Goal: Task Accomplishment & Management: Complete application form

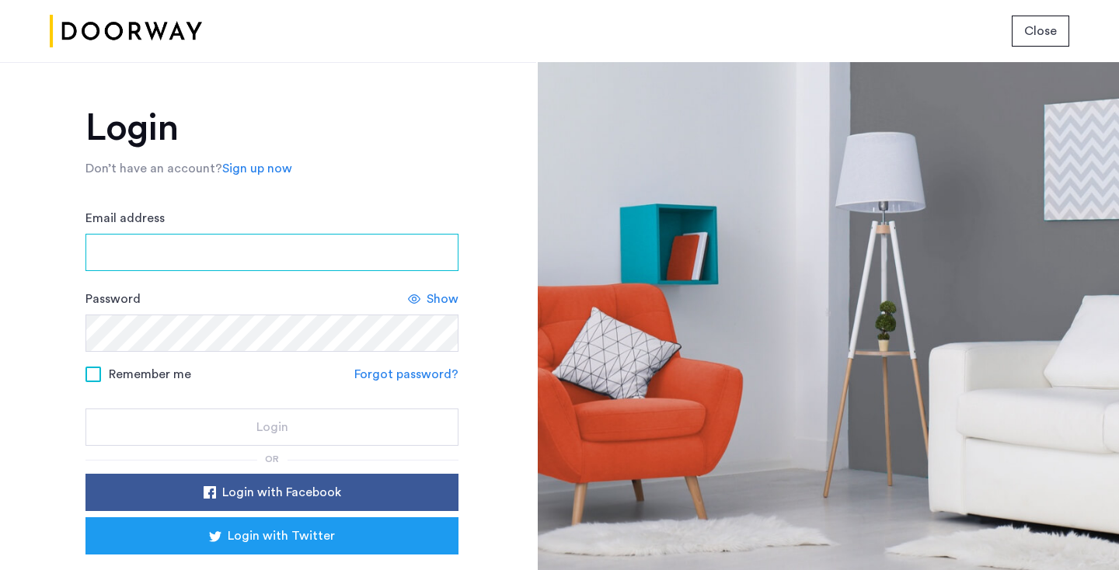
type input "**********"
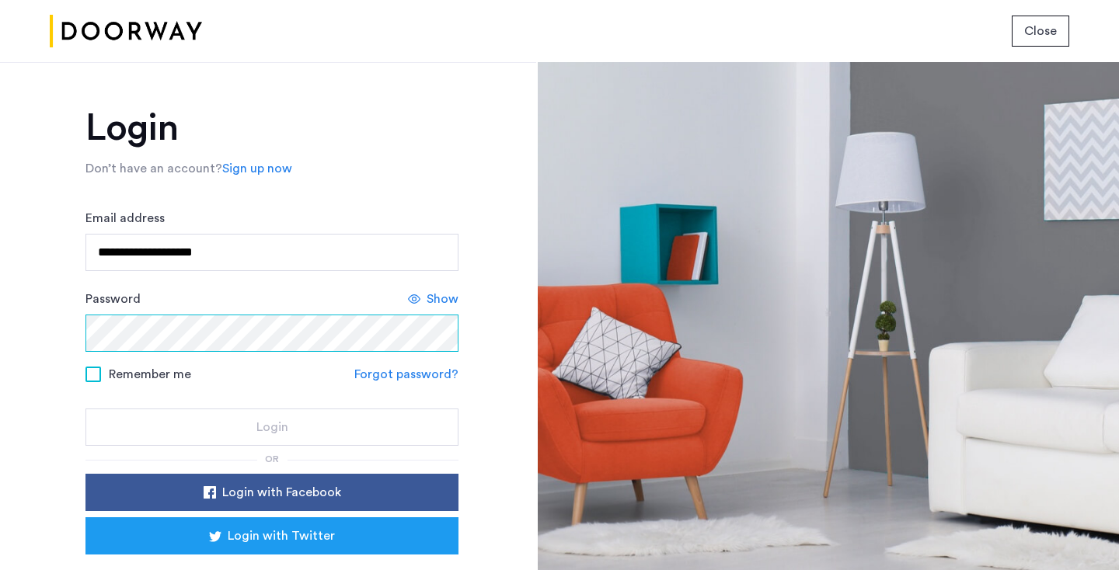
click at [270, 428] on button "Login" at bounding box center [271, 427] width 373 height 37
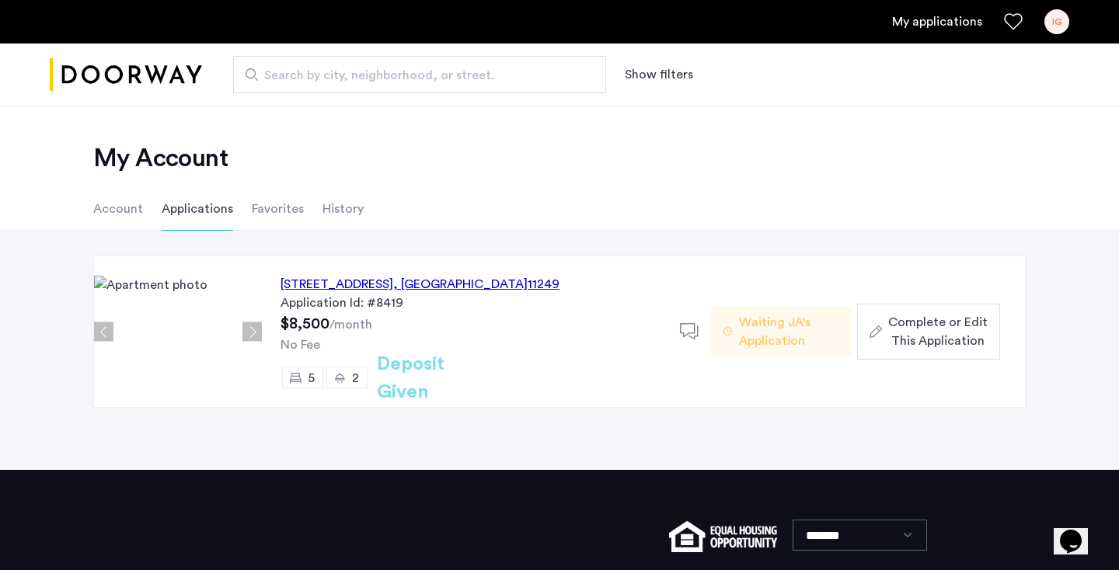
click at [884, 322] on div "Complete or Edit This Application" at bounding box center [928, 331] width 118 height 37
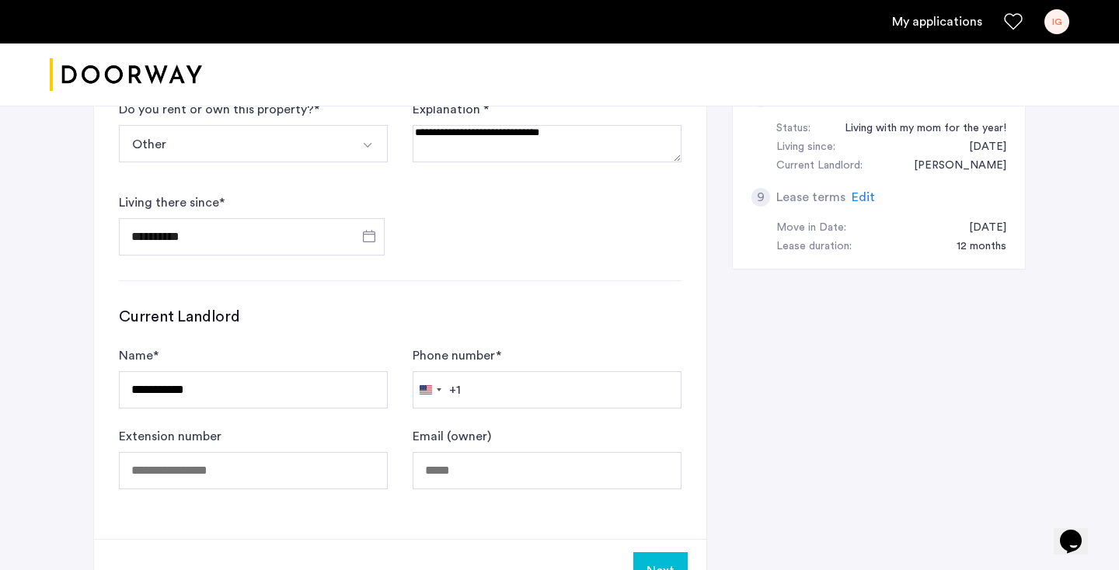
scroll to position [834, 0]
click at [196, 383] on input "**********" at bounding box center [253, 390] width 269 height 37
click at [452, 276] on div "**********" at bounding box center [400, 29] width 612 height 1022
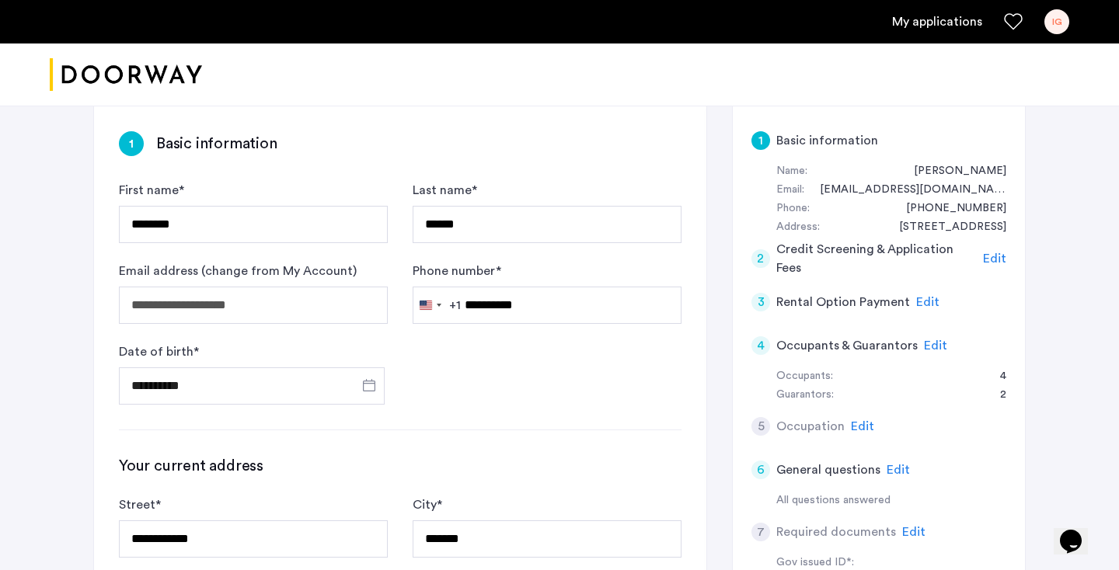
scroll to position [245, 0]
click at [924, 340] on span "Edit" at bounding box center [935, 345] width 23 height 12
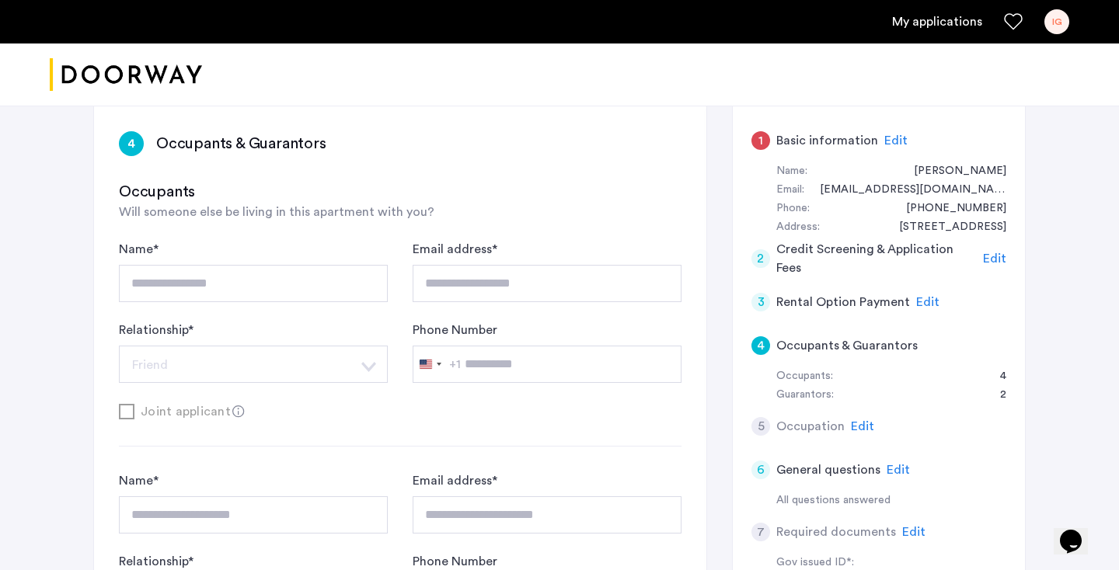
scroll to position [227, 0]
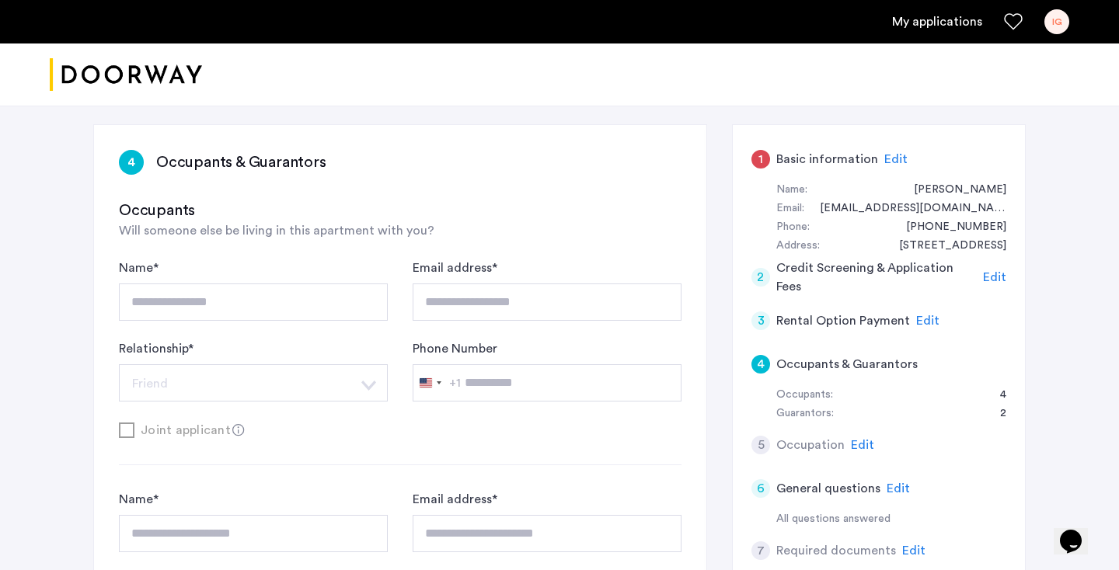
click at [916, 315] on span "Edit" at bounding box center [927, 321] width 23 height 12
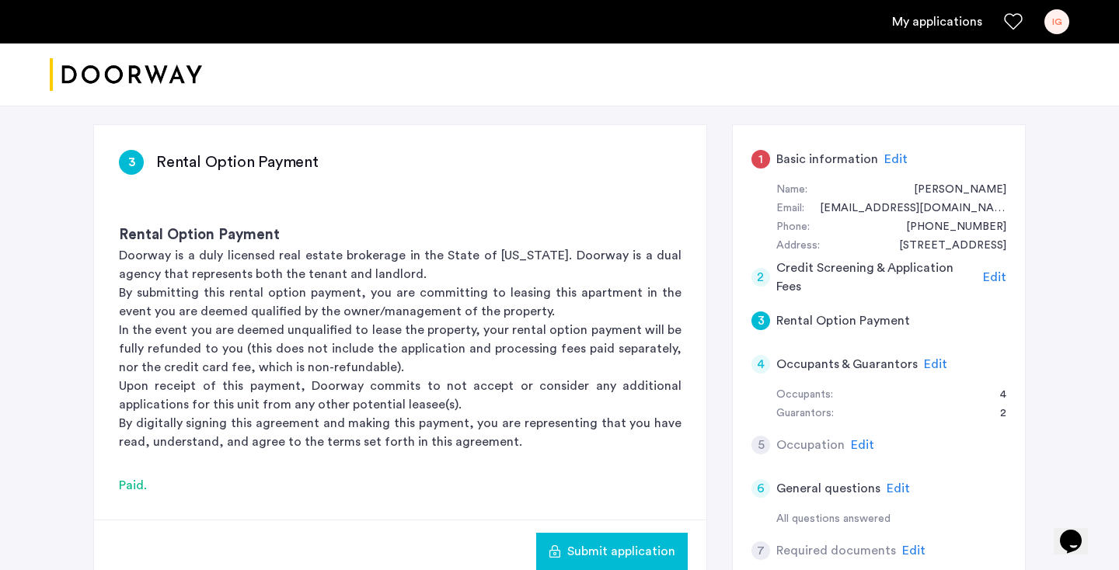
click at [998, 272] on span "Edit" at bounding box center [994, 277] width 23 height 12
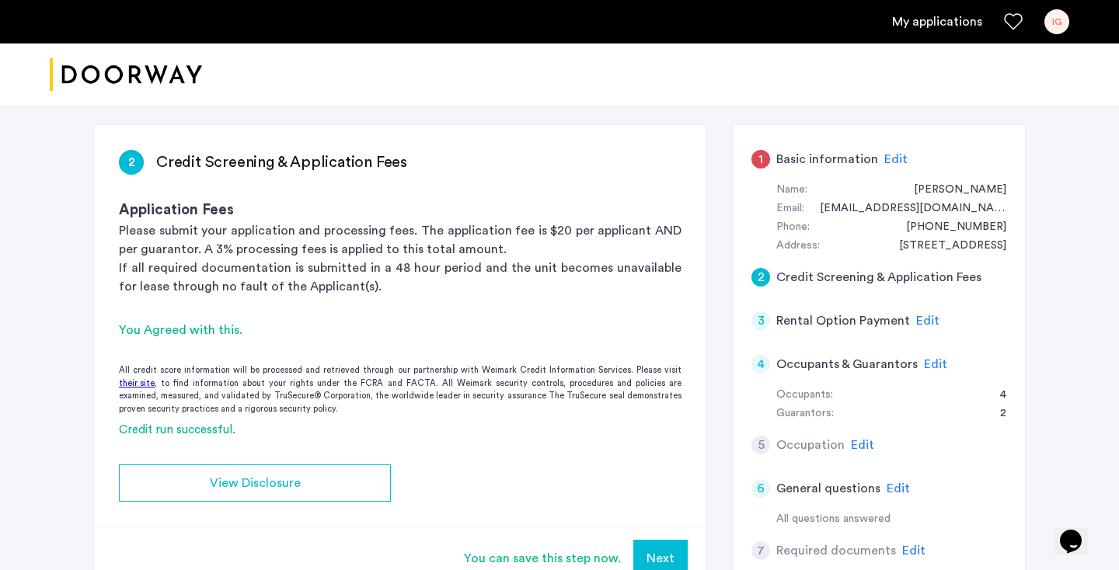
click at [917, 317] on span "Edit" at bounding box center [927, 321] width 23 height 12
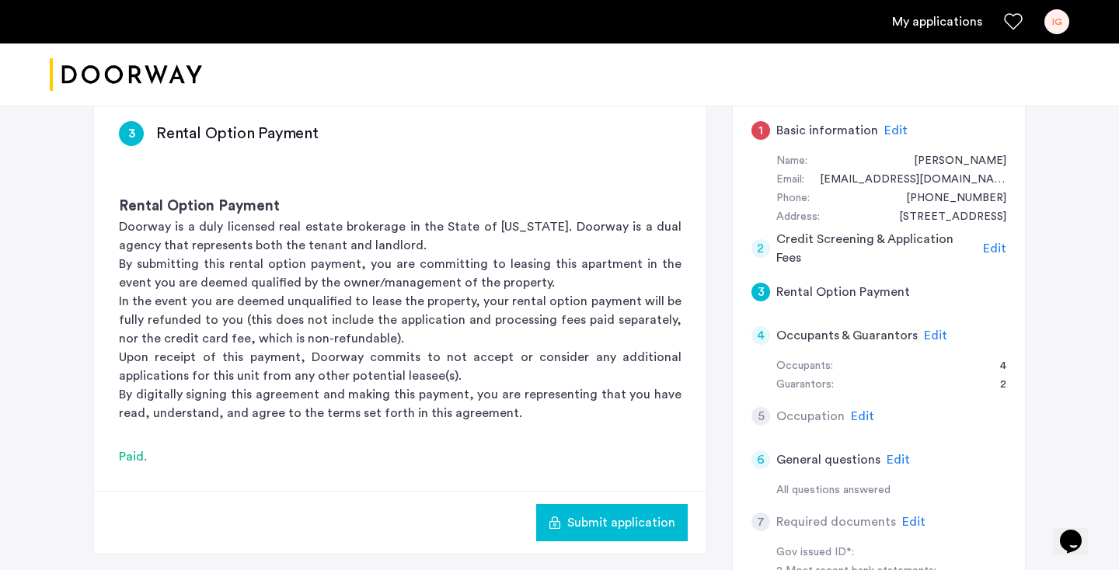
click at [934, 336] on span "Edit" at bounding box center [935, 335] width 23 height 12
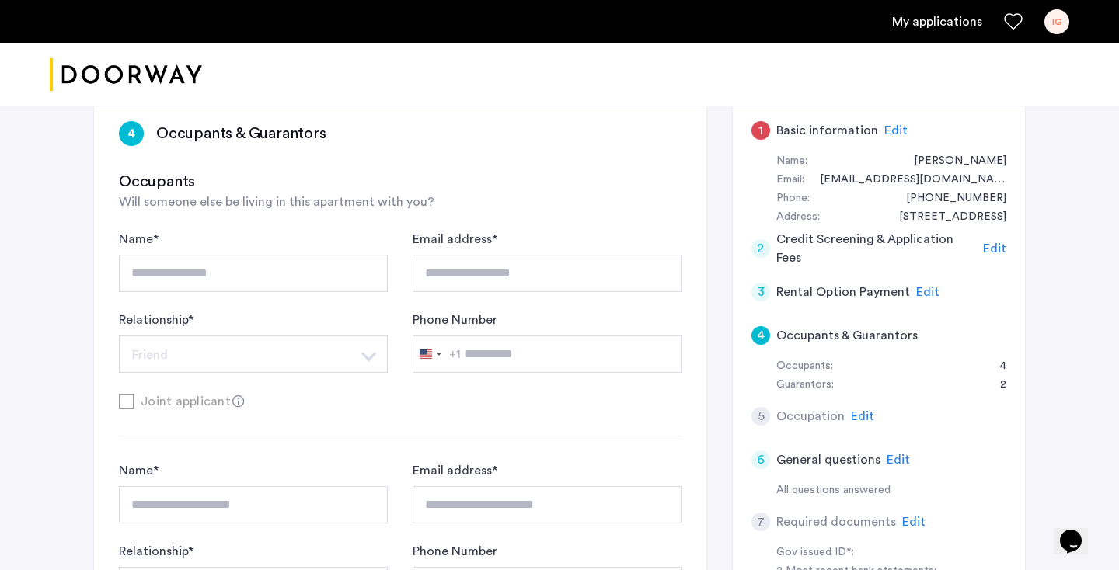
type input "**********"
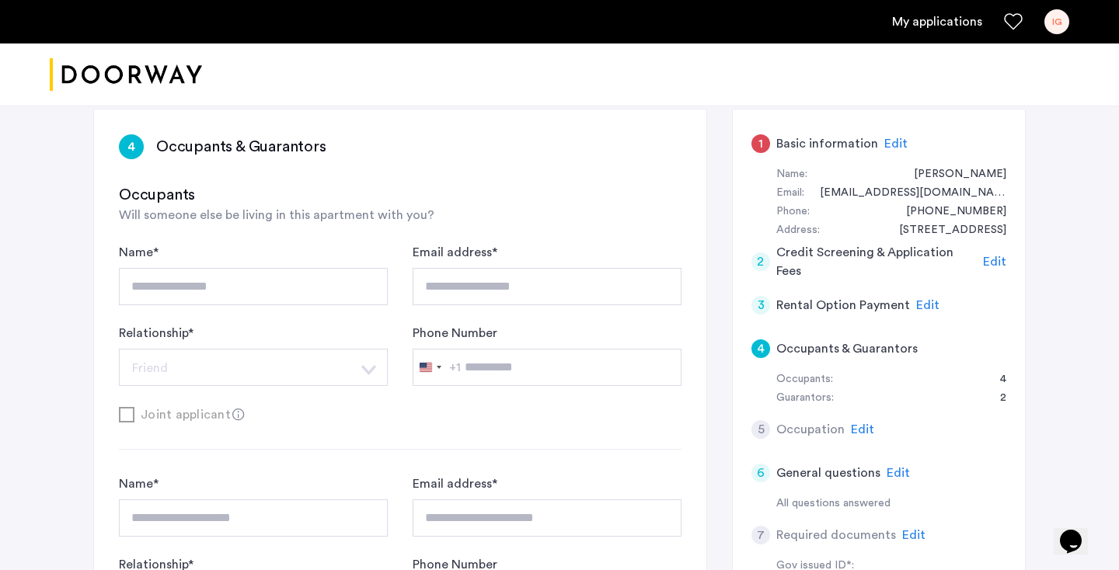
scroll to position [346, 0]
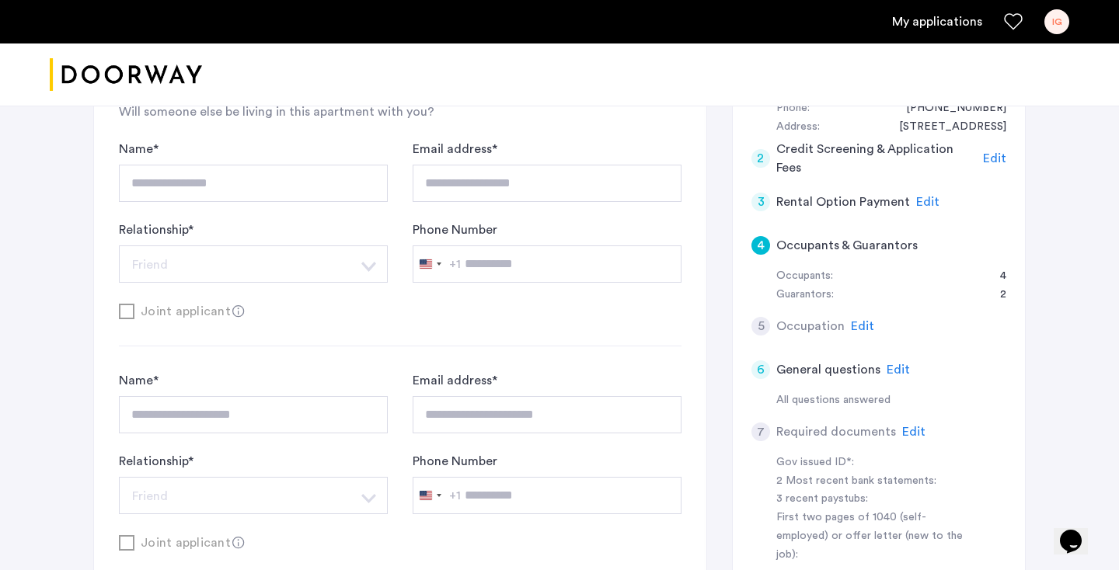
click at [906, 428] on span "Edit" at bounding box center [913, 432] width 23 height 12
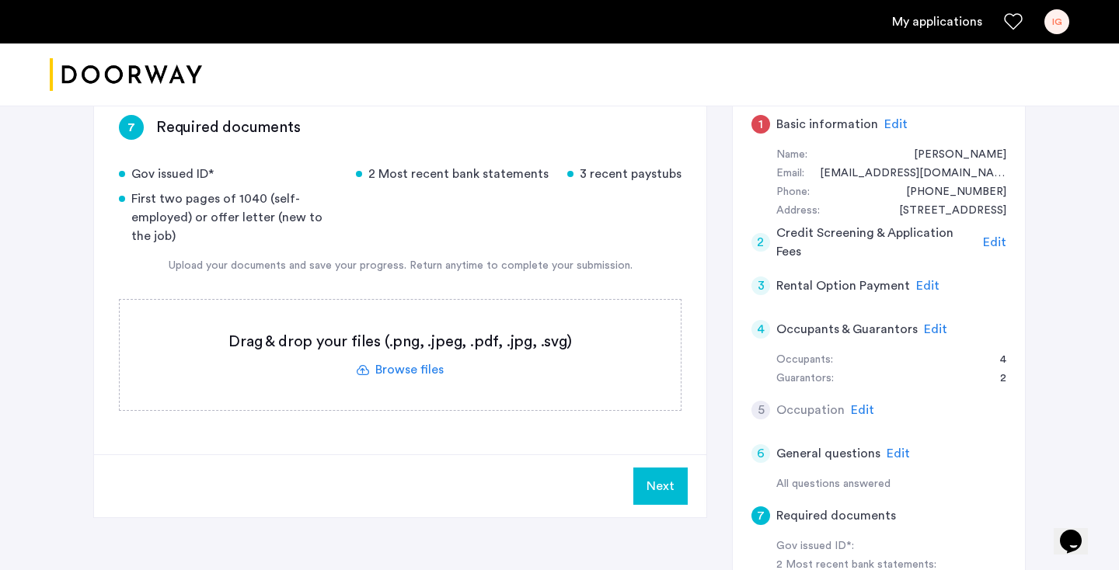
scroll to position [261, 0]
click at [419, 364] on label at bounding box center [400, 356] width 561 height 110
click at [0, 0] on input "file" at bounding box center [0, 0] width 0 height 0
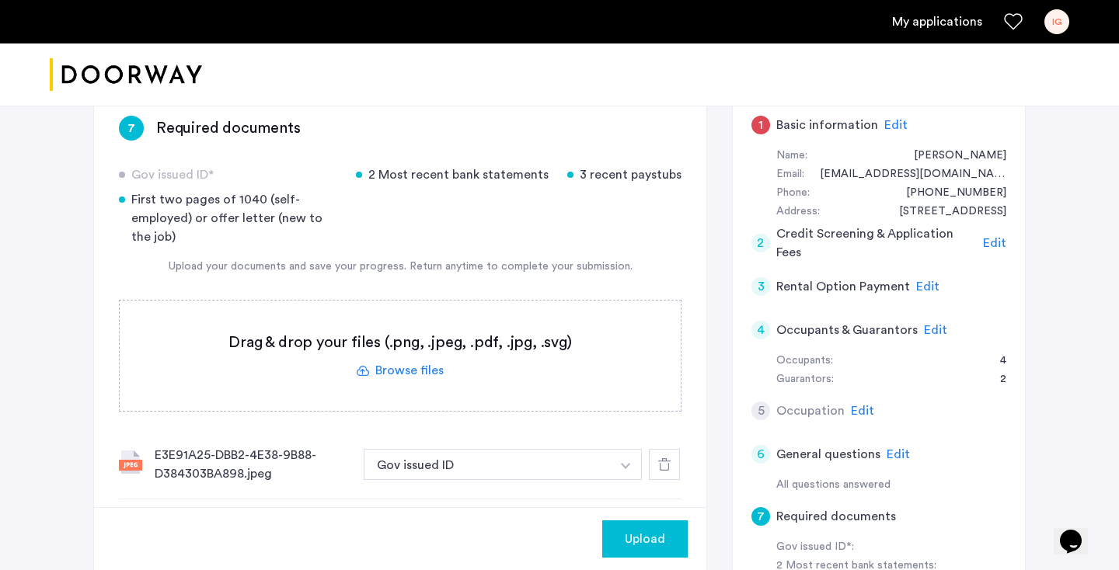
click at [444, 387] on label at bounding box center [400, 356] width 561 height 110
click at [0, 0] on input "file" at bounding box center [0, 0] width 0 height 0
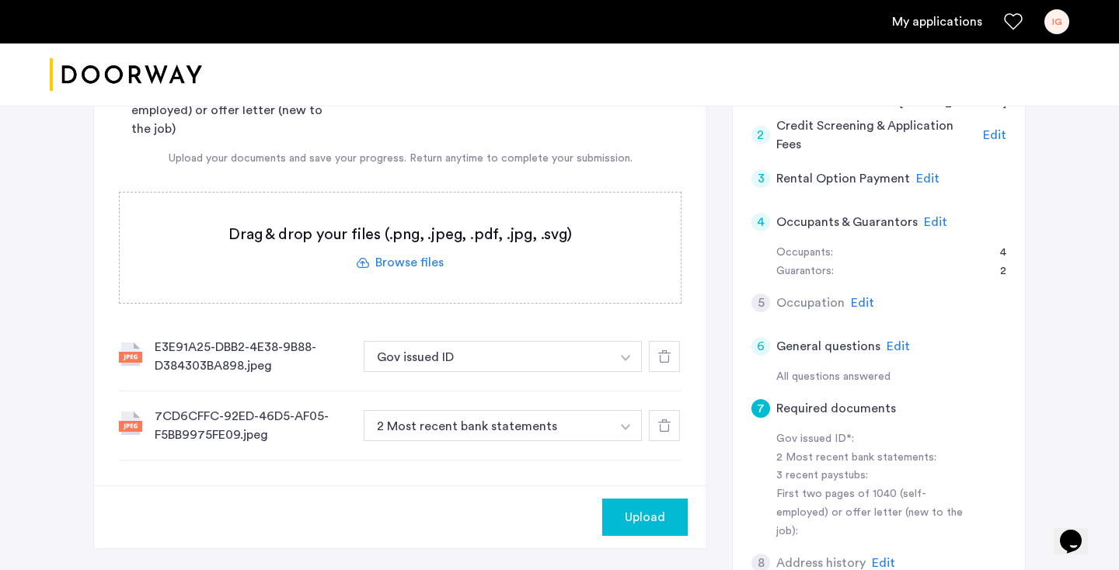
scroll to position [372, 0]
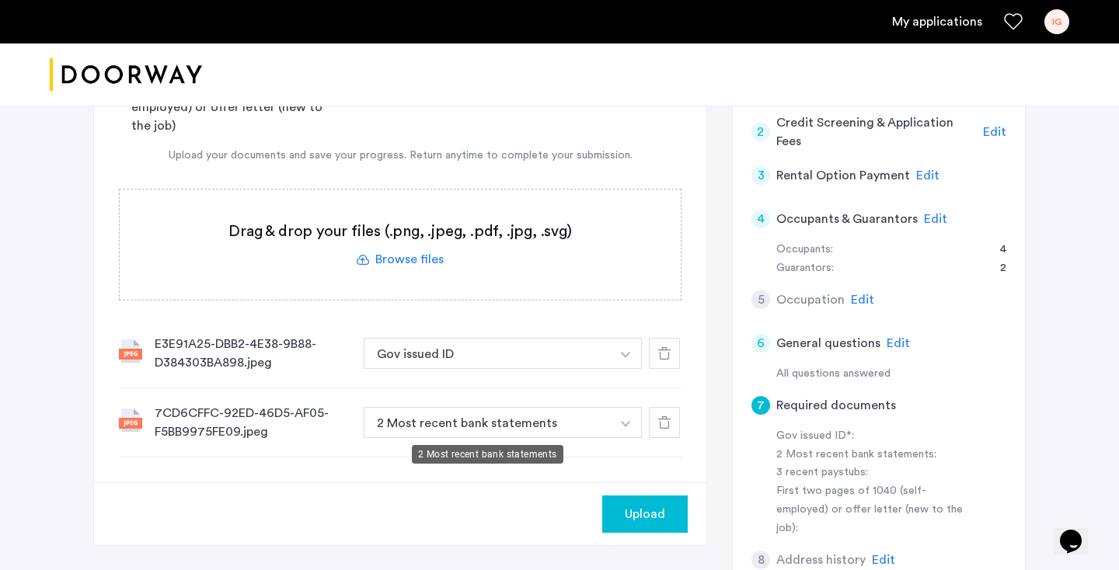
click at [534, 422] on button "2 Most recent bank statements" at bounding box center [487, 422] width 247 height 31
click at [635, 369] on button "button" at bounding box center [626, 353] width 32 height 31
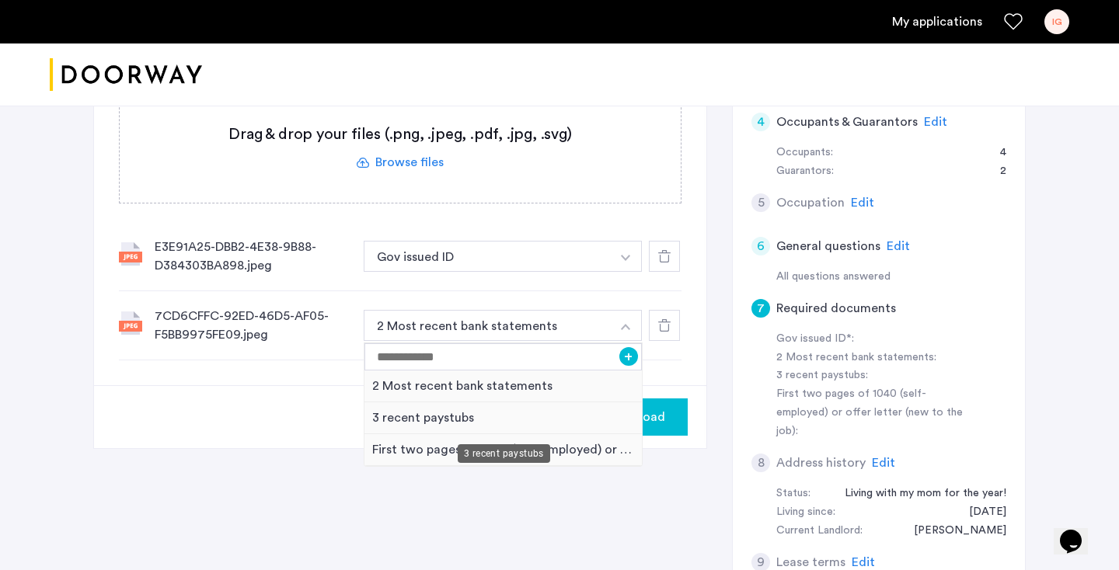
scroll to position [466, 0]
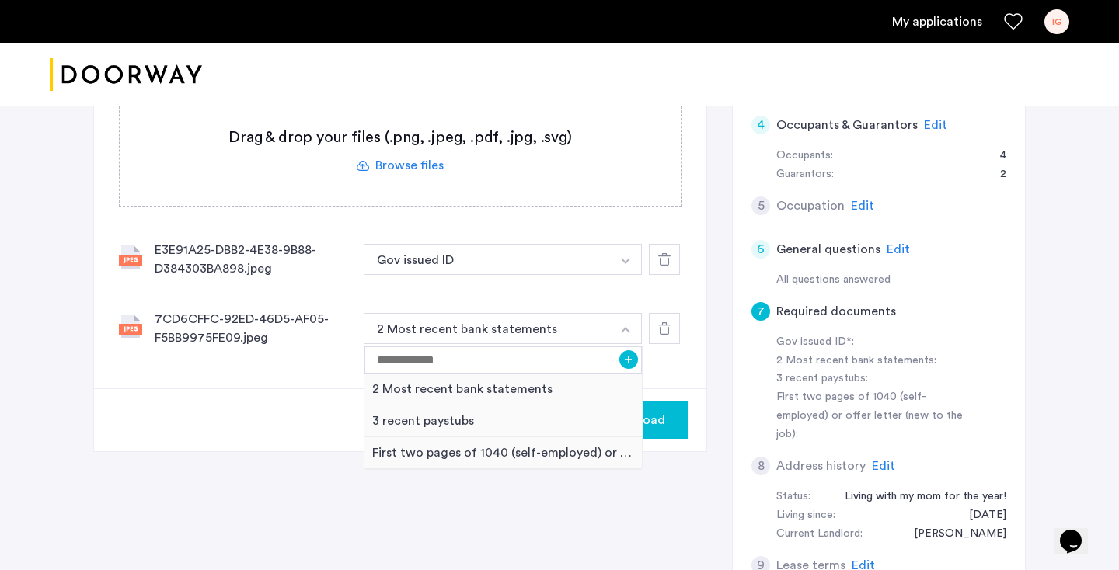
click at [674, 322] on div at bounding box center [664, 328] width 31 height 31
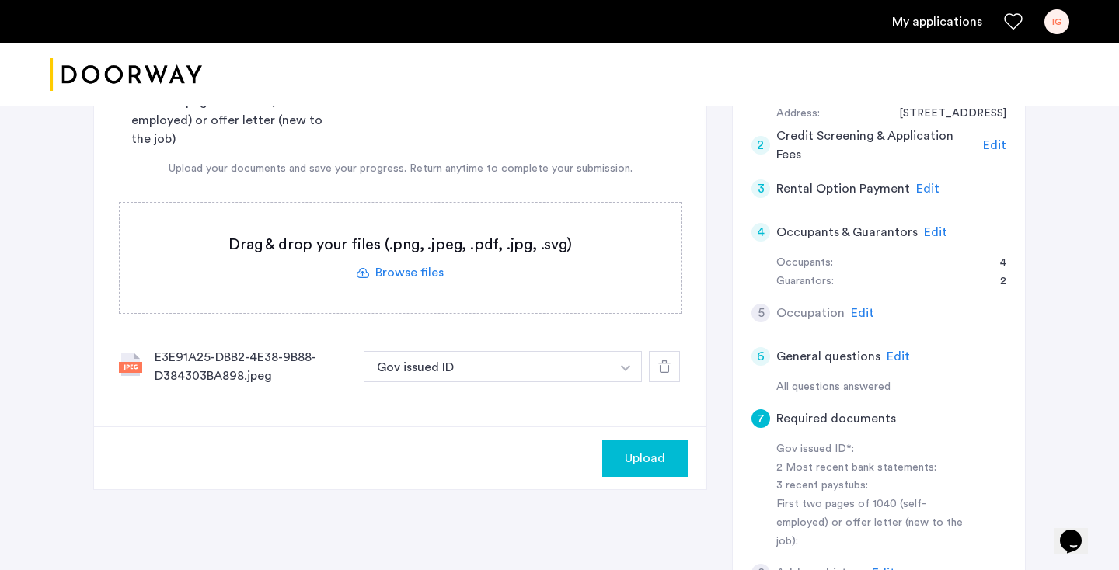
scroll to position [359, 0]
click at [143, 362] on div "E3E91A25-DBB2-4E38-9B88-D384303BA898.jpeg Gov issued ID + 2 Most recent bank st…" at bounding box center [400, 366] width 562 height 69
click at [663, 365] on icon at bounding box center [664, 366] width 12 height 12
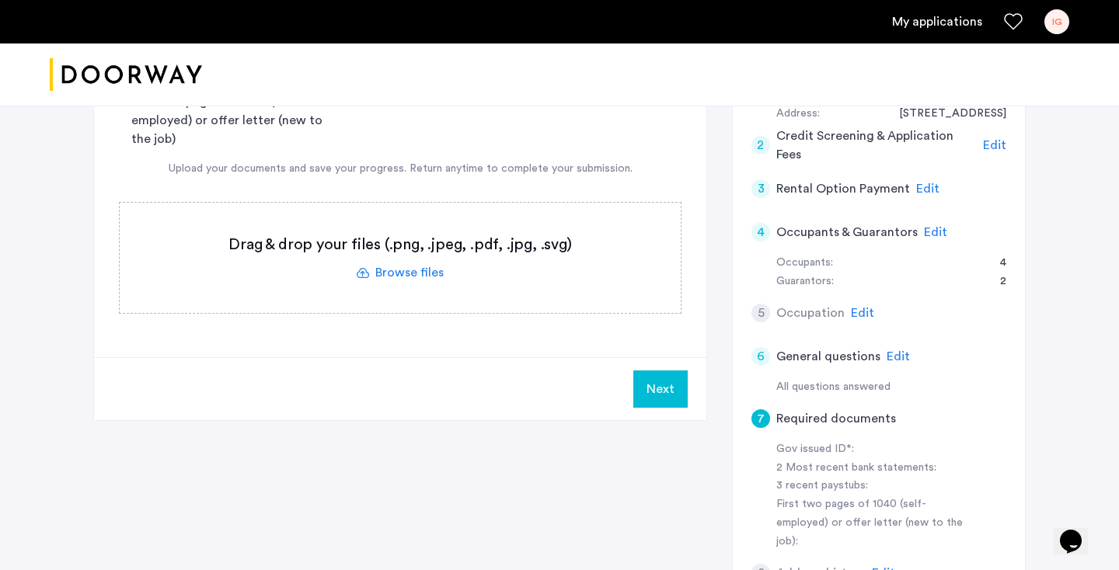
click at [426, 284] on label at bounding box center [400, 258] width 561 height 110
click at [0, 0] on input "file" at bounding box center [0, 0] width 0 height 0
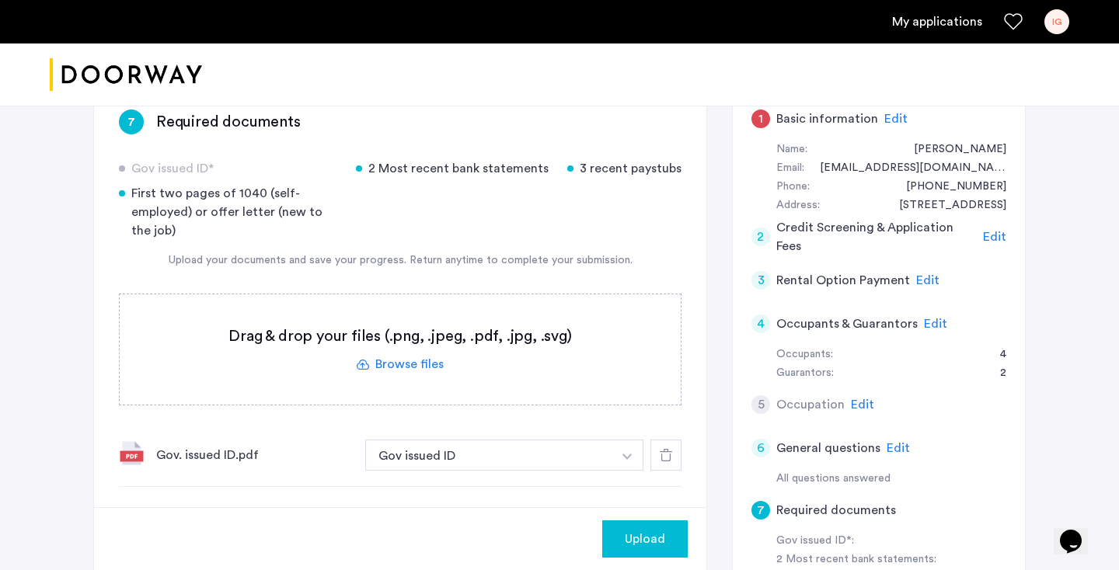
scroll to position [265, 0]
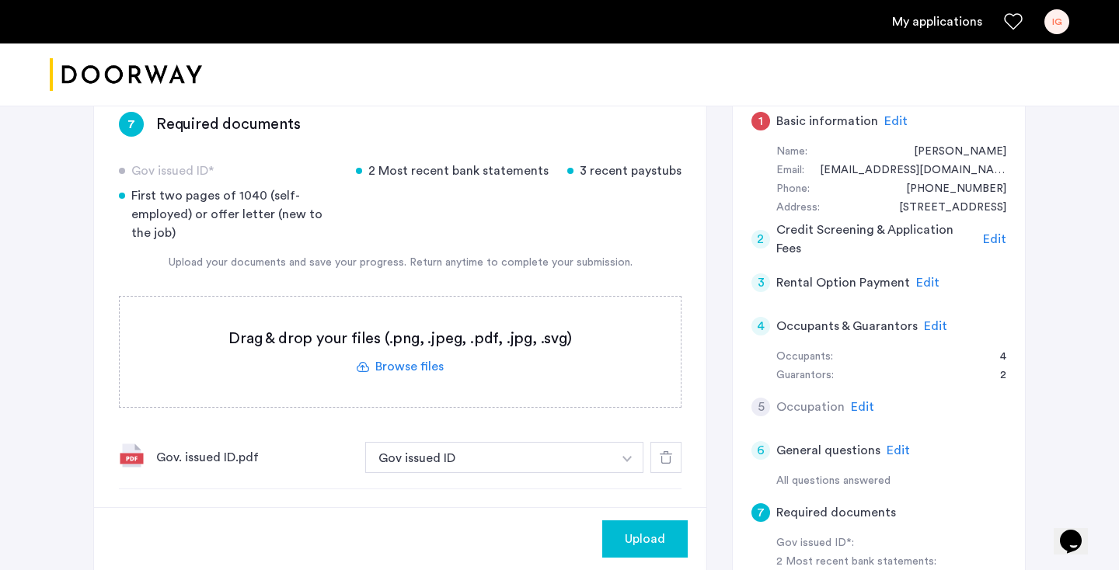
click at [653, 531] on span "Upload" at bounding box center [645, 539] width 40 height 19
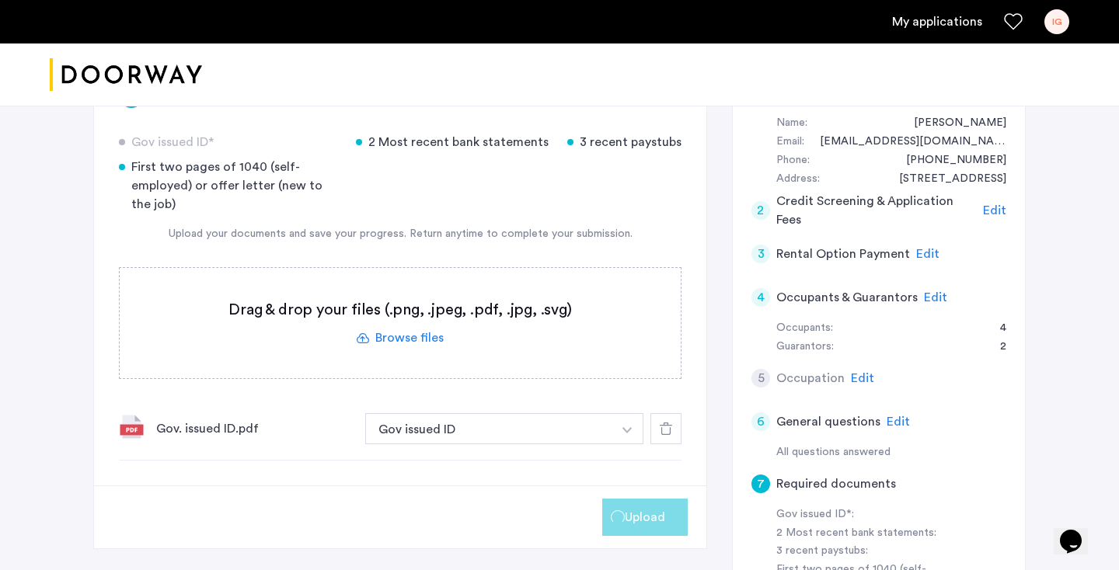
scroll to position [296, 0]
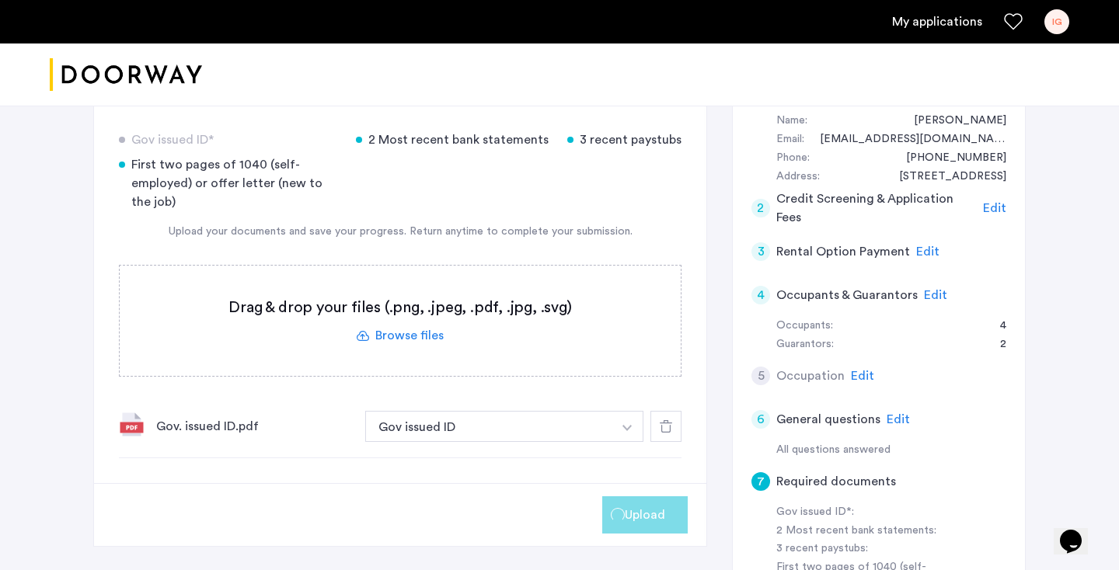
click at [446, 337] on label at bounding box center [400, 321] width 561 height 110
click at [0, 0] on input "file" at bounding box center [0, 0] width 0 height 0
click at [916, 248] on span "Edit" at bounding box center [927, 251] width 23 height 12
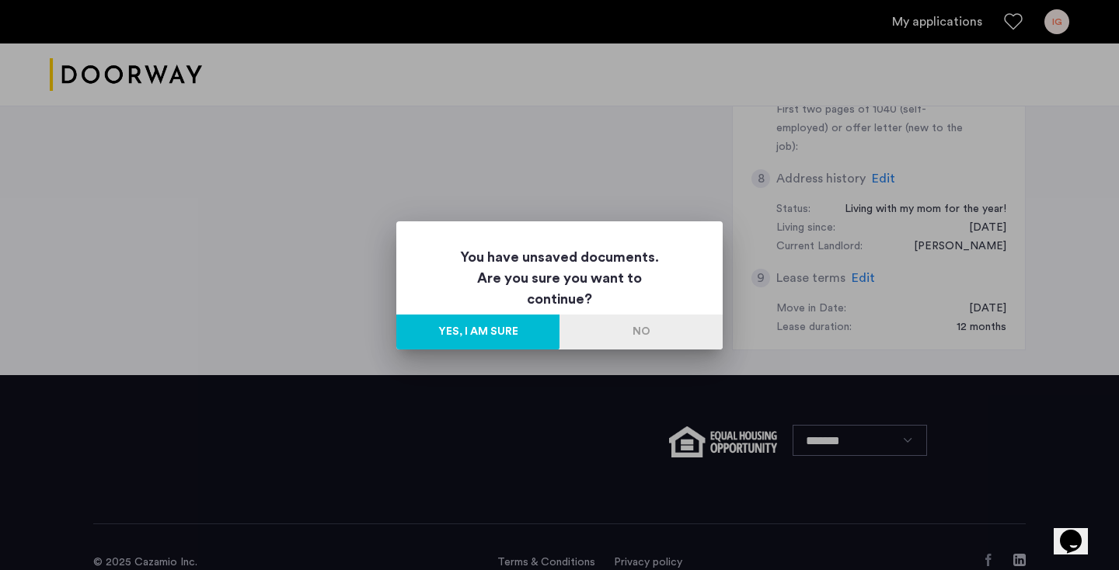
click at [623, 327] on button "No" at bounding box center [640, 332] width 163 height 35
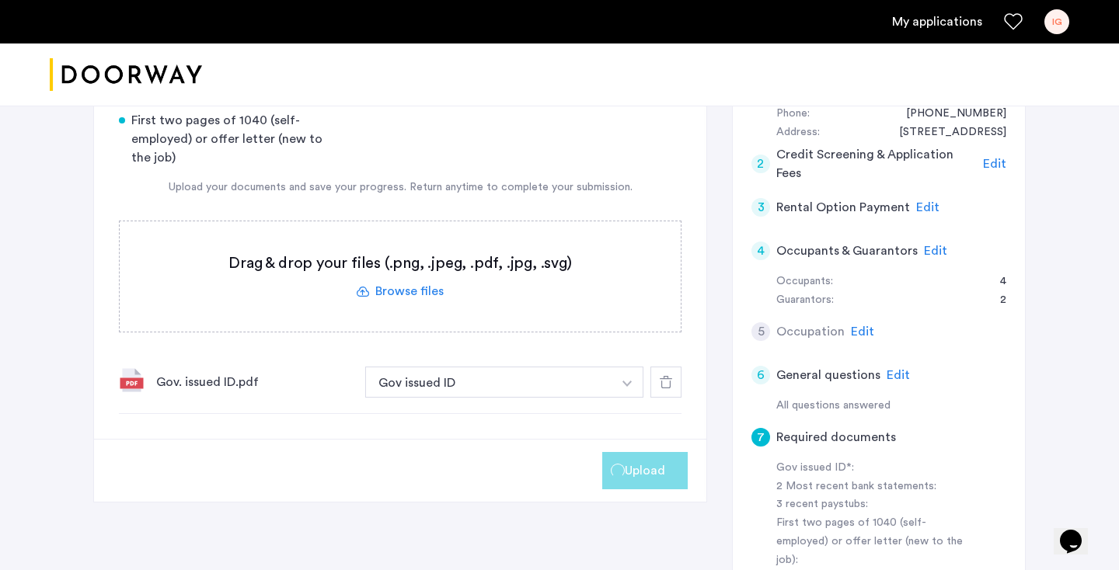
scroll to position [409, 0]
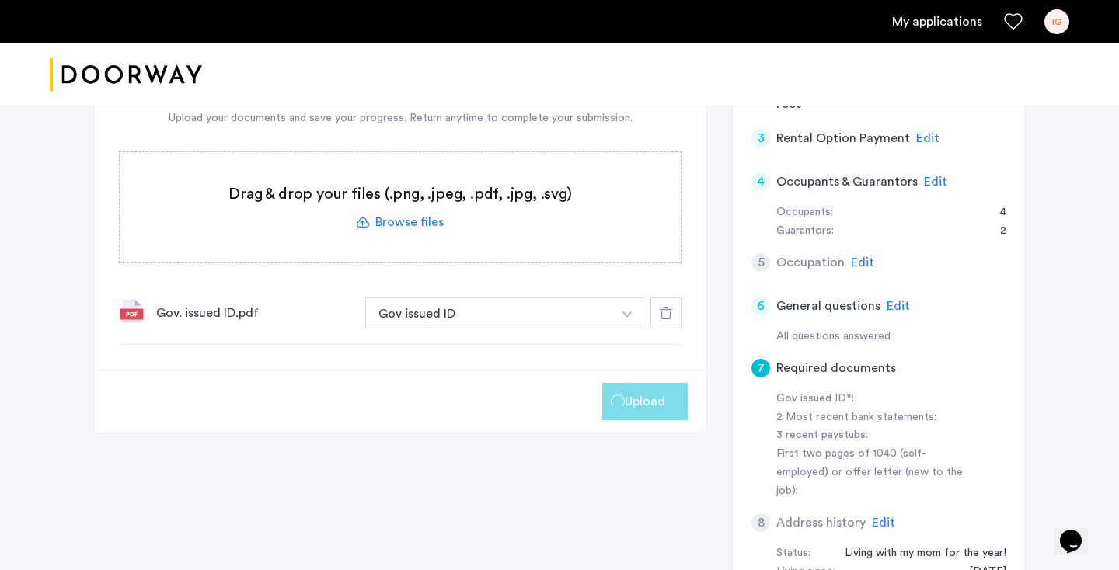
click at [850, 247] on div "5 Occupation Edit" at bounding box center [878, 263] width 255 height 44
click at [855, 256] on span "Edit" at bounding box center [862, 262] width 23 height 12
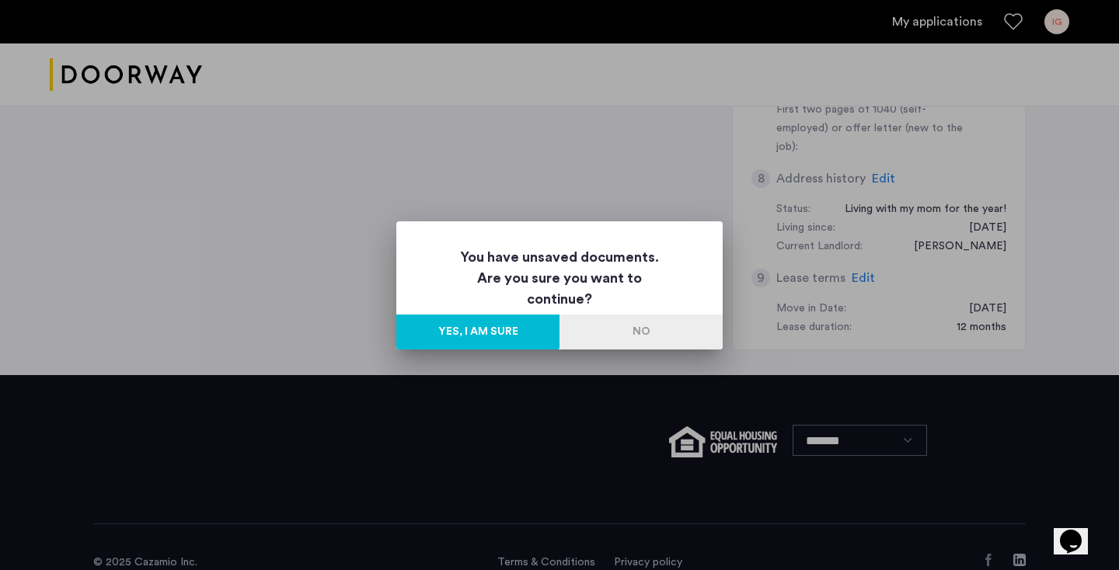
click at [513, 327] on button "Yes, I am sure" at bounding box center [477, 332] width 163 height 35
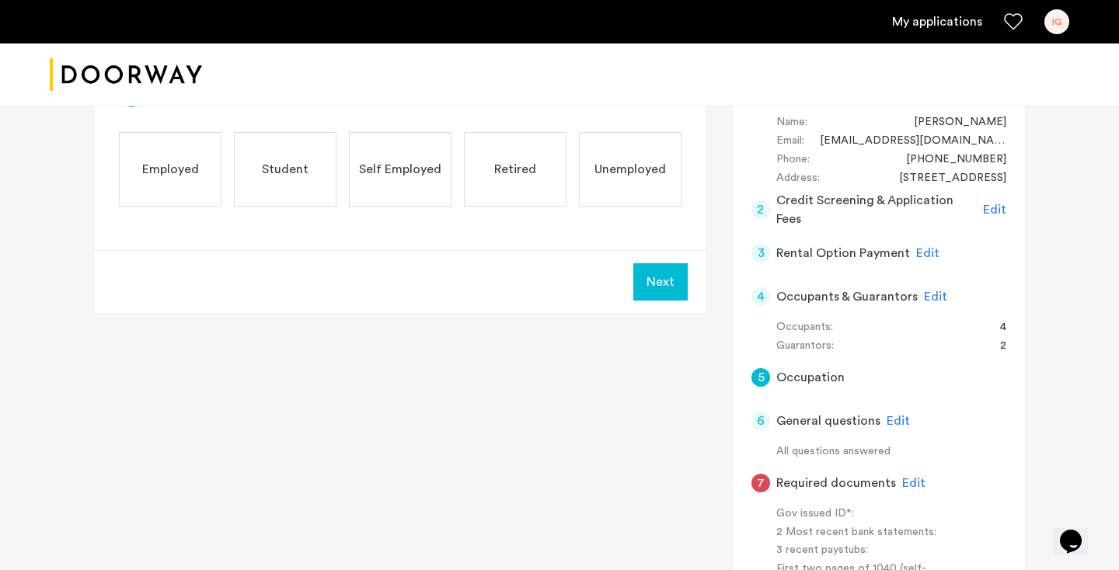
scroll to position [316, 0]
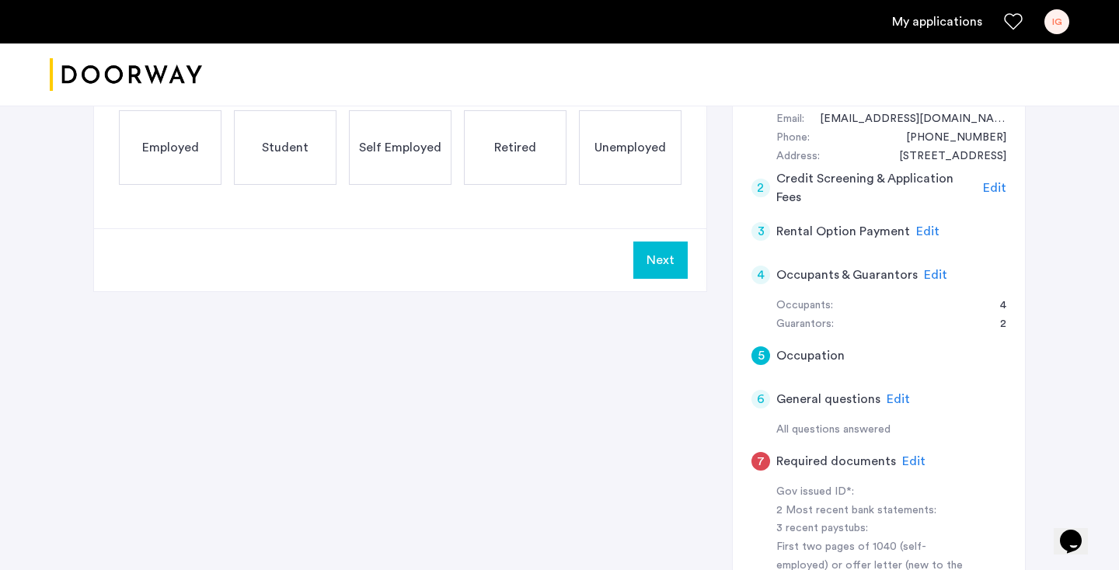
click at [910, 456] on span "Edit" at bounding box center [913, 461] width 23 height 12
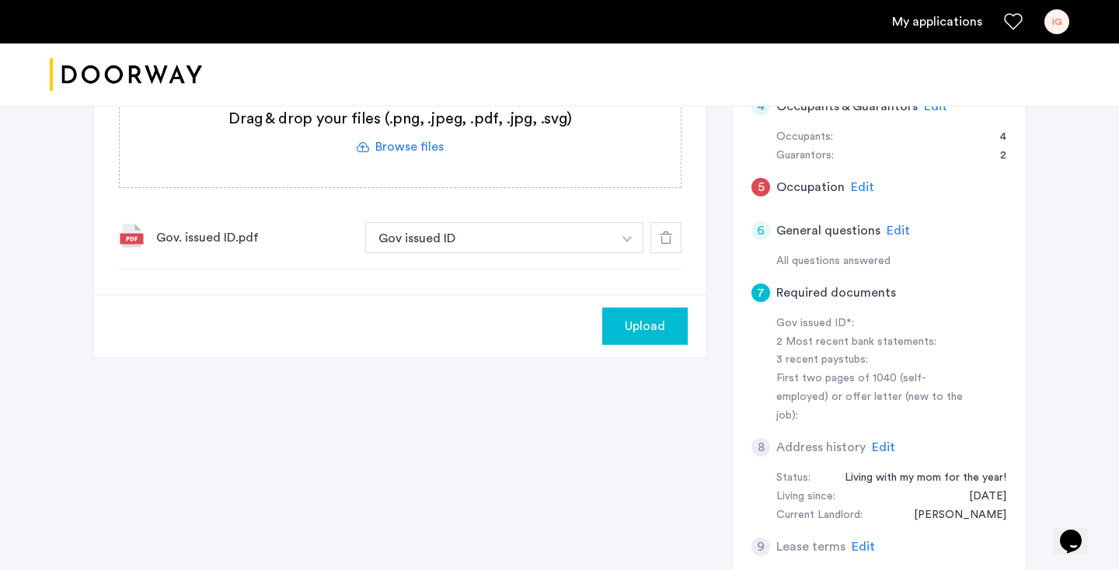
scroll to position [485, 0]
click at [894, 235] on div "Edit" at bounding box center [897, 230] width 23 height 19
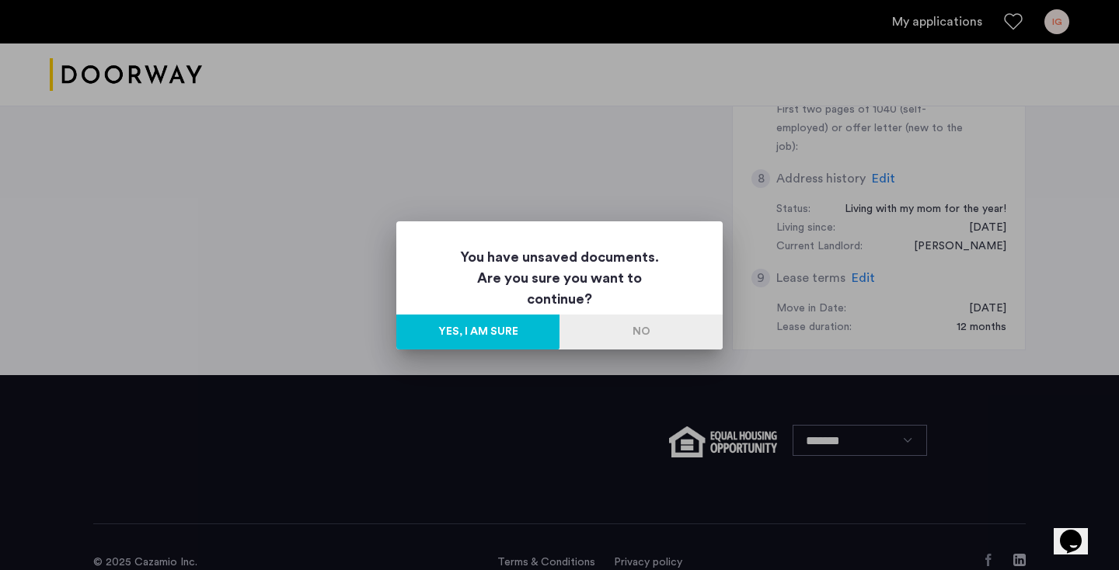
scroll to position [0, 0]
click at [663, 339] on button "No" at bounding box center [640, 332] width 163 height 35
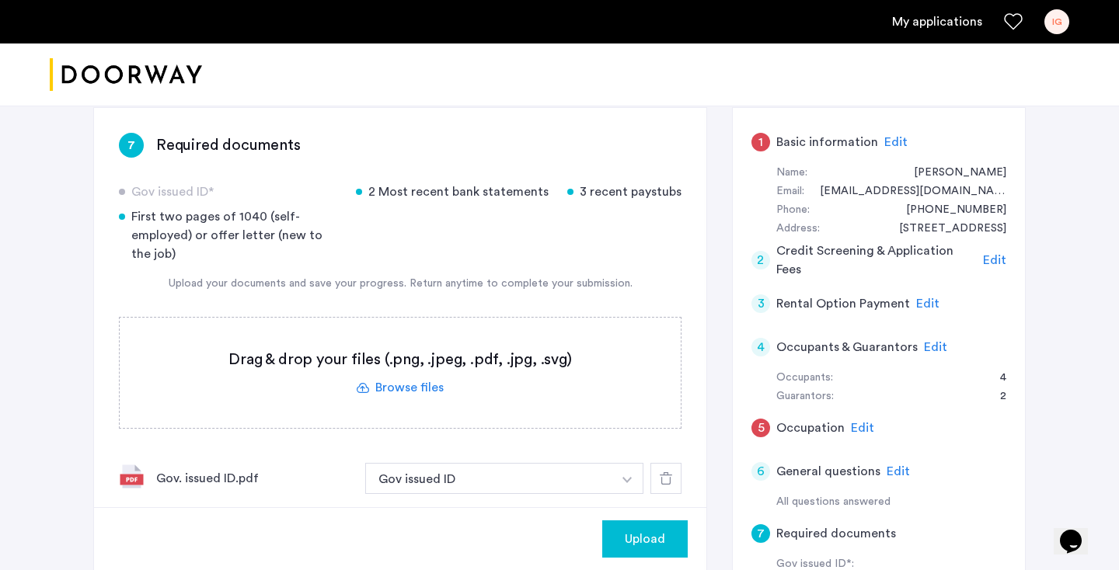
scroll to position [241, 0]
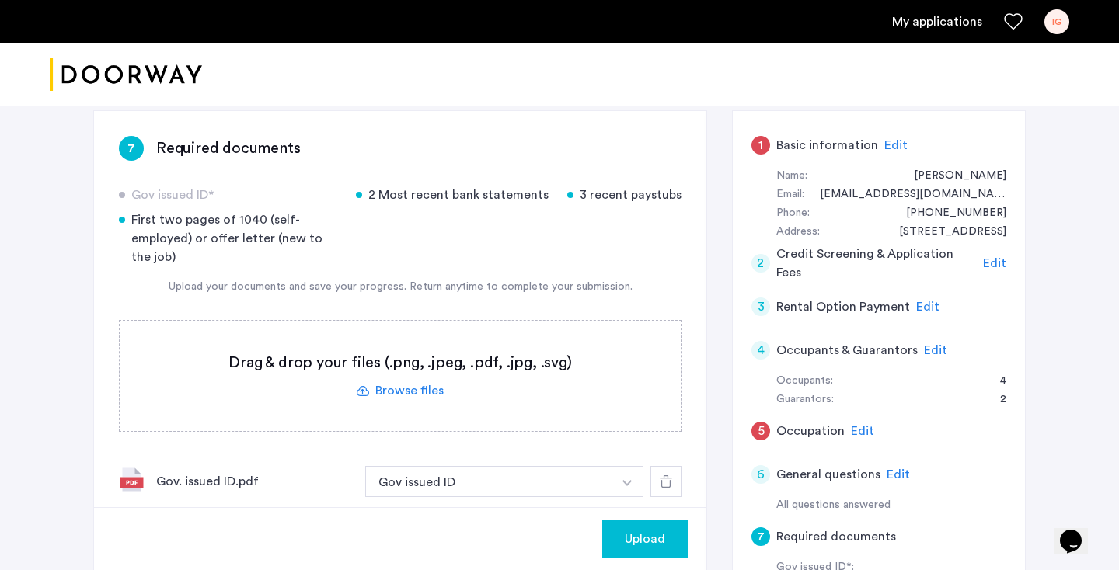
click at [987, 258] on span "Edit" at bounding box center [994, 263] width 23 height 12
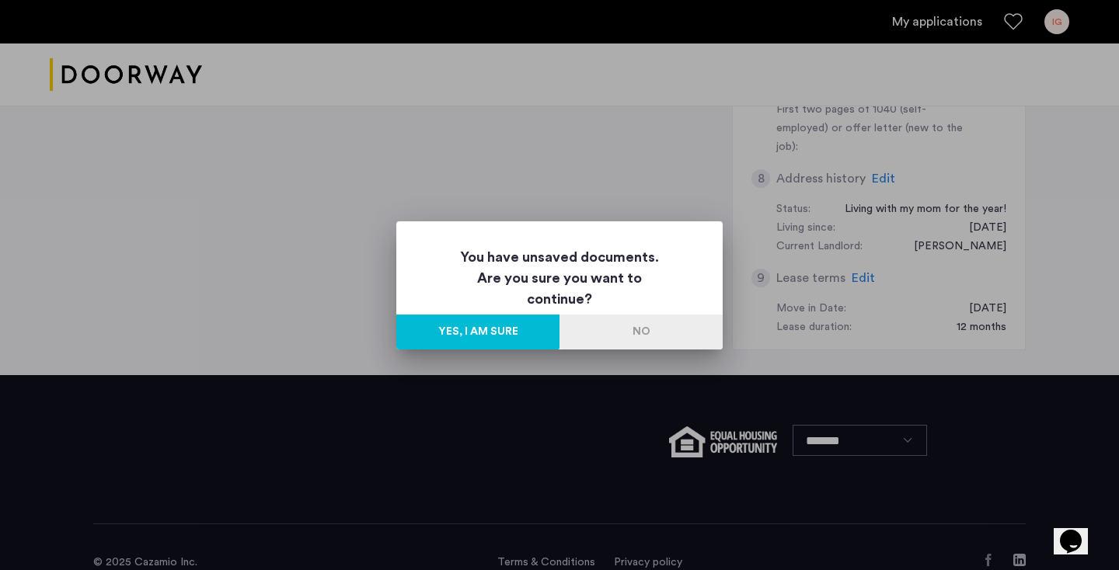
click at [530, 325] on button "Yes, I am sure" at bounding box center [477, 332] width 163 height 35
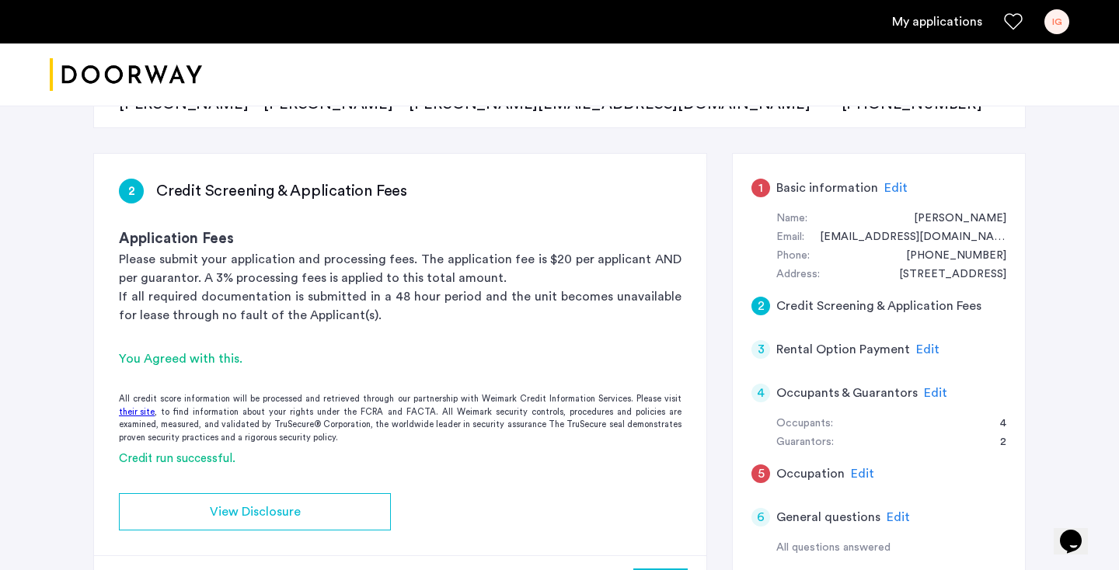
scroll to position [199, 0]
click at [890, 183] on span "Edit" at bounding box center [895, 187] width 23 height 12
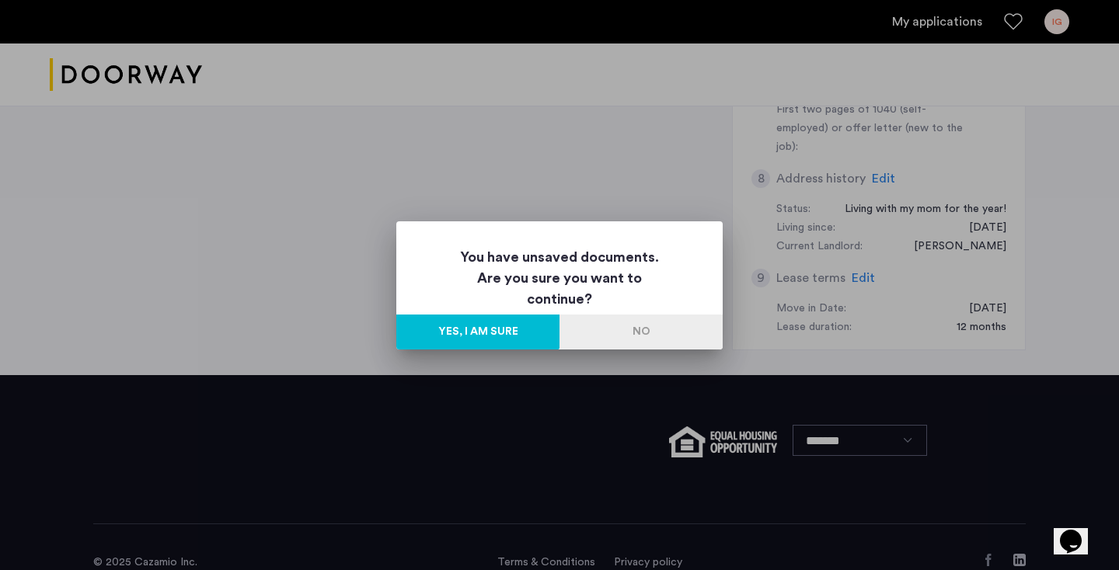
click at [513, 340] on button "Yes, I am sure" at bounding box center [477, 332] width 163 height 35
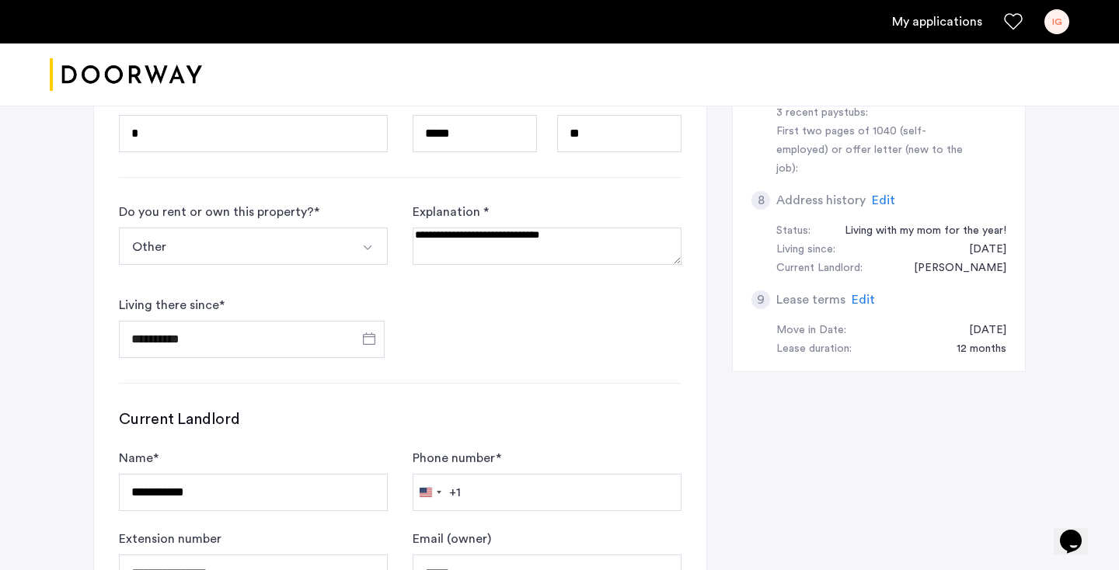
scroll to position [729, 0]
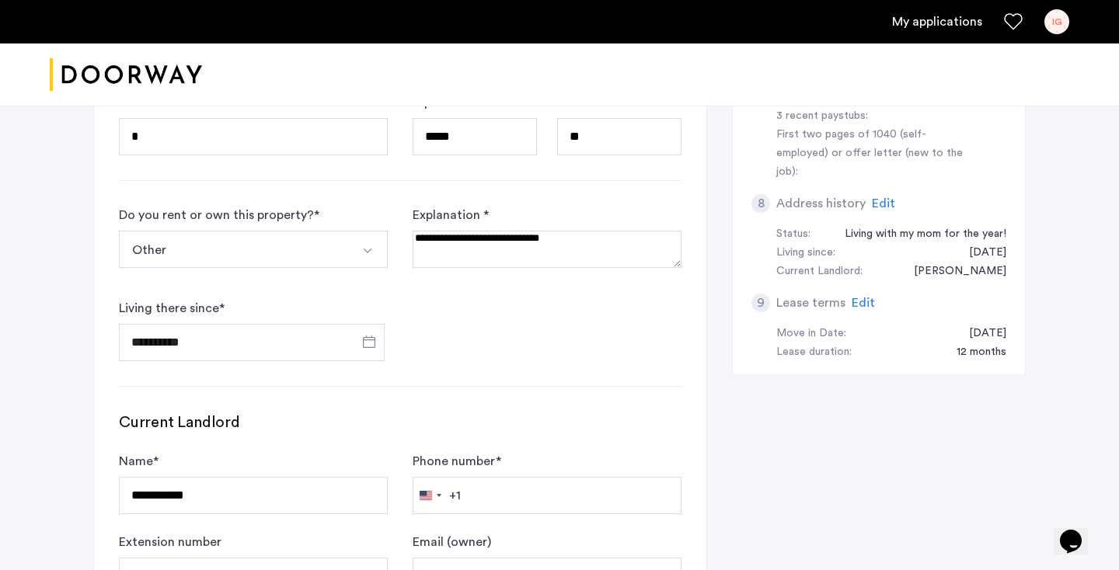
click at [325, 247] on button "Other" at bounding box center [235, 249] width 232 height 37
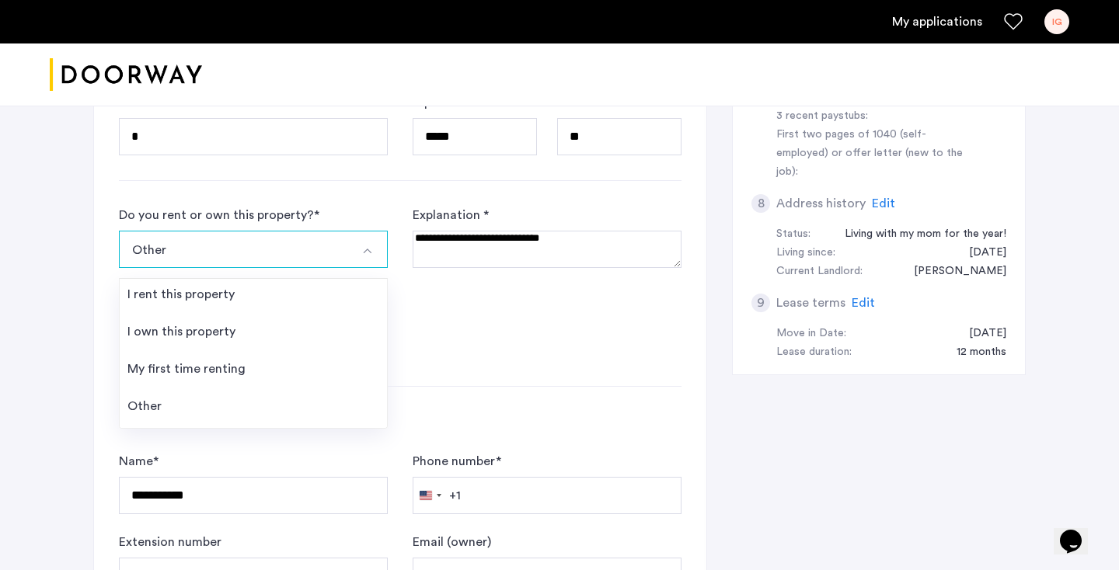
click at [503, 339] on form "**********" at bounding box center [400, 283] width 562 height 155
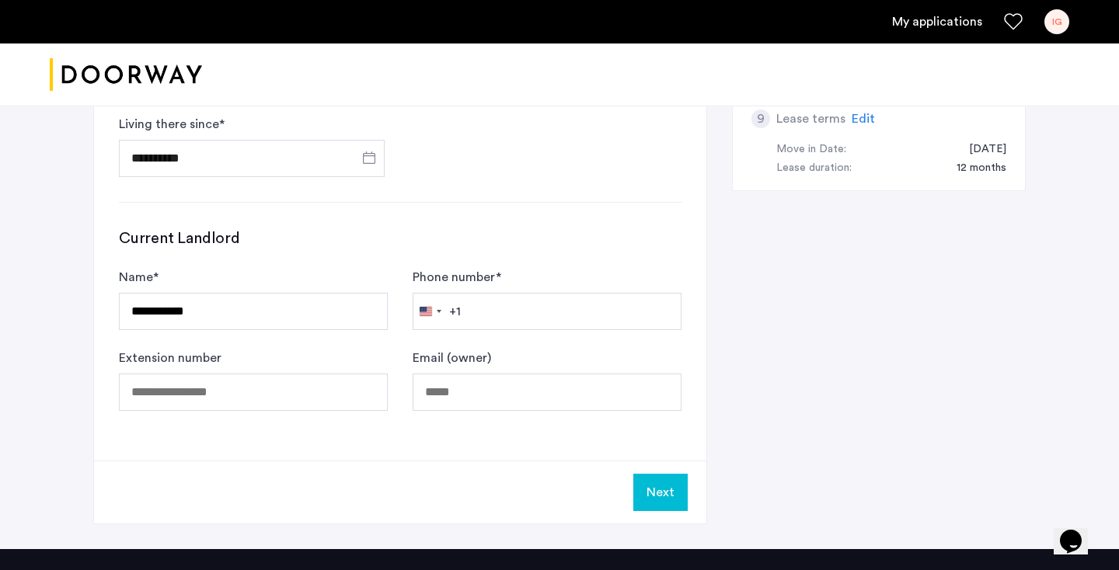
scroll to position [913, 0]
